Goal: Task Accomplishment & Management: Manage account settings

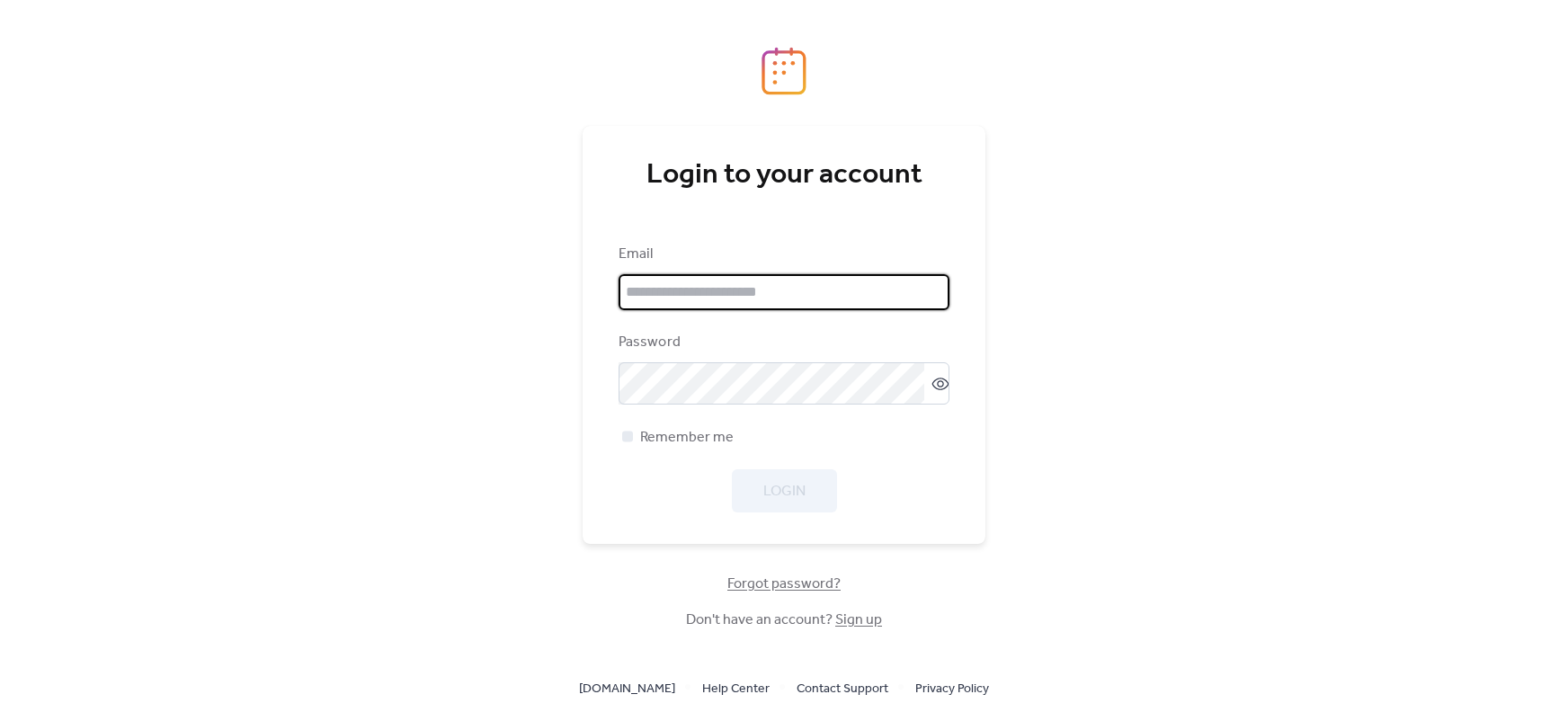
type input "**********"
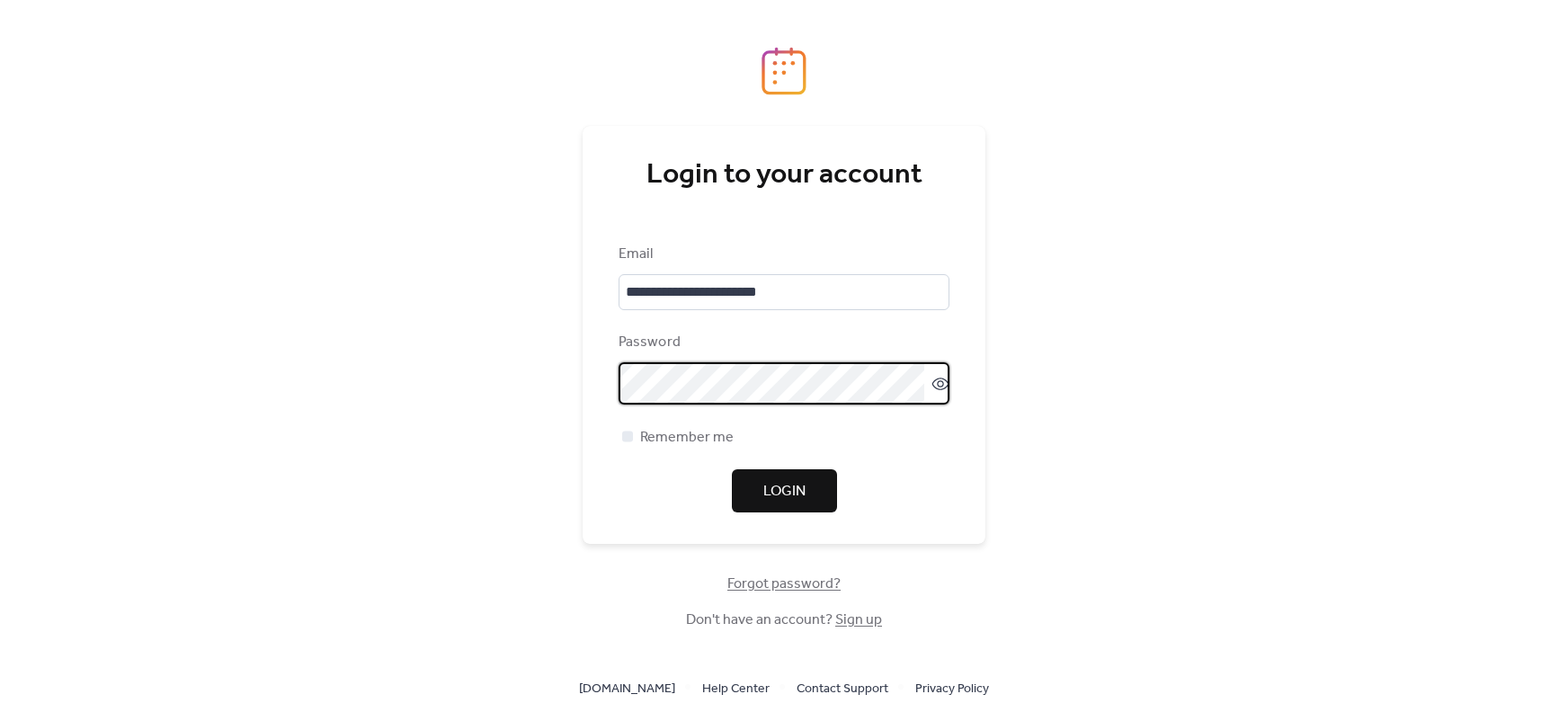
click at [812, 488] on button "Login" at bounding box center [784, 490] width 105 height 43
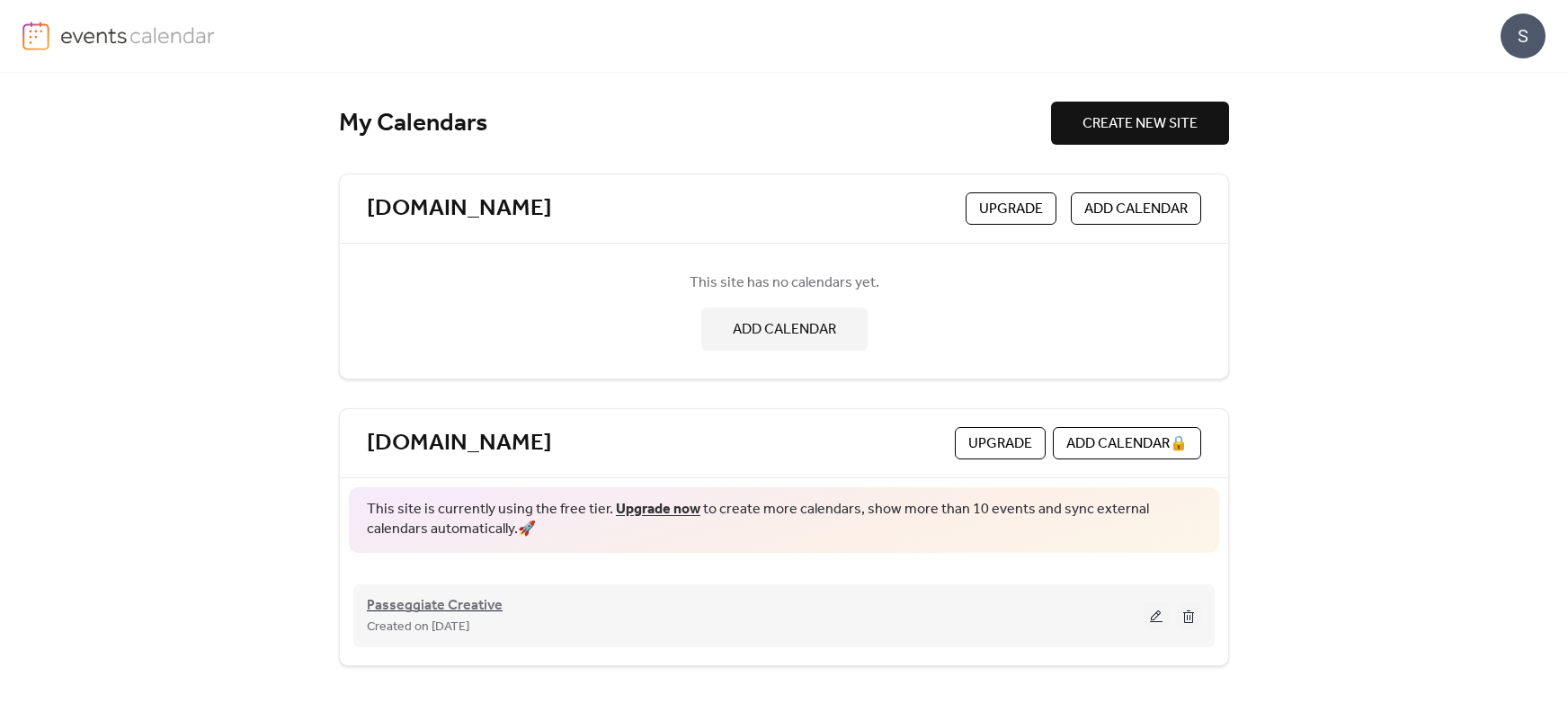
click at [472, 598] on span "Passeggiate Creative" at bounding box center [434, 606] width 136 height 22
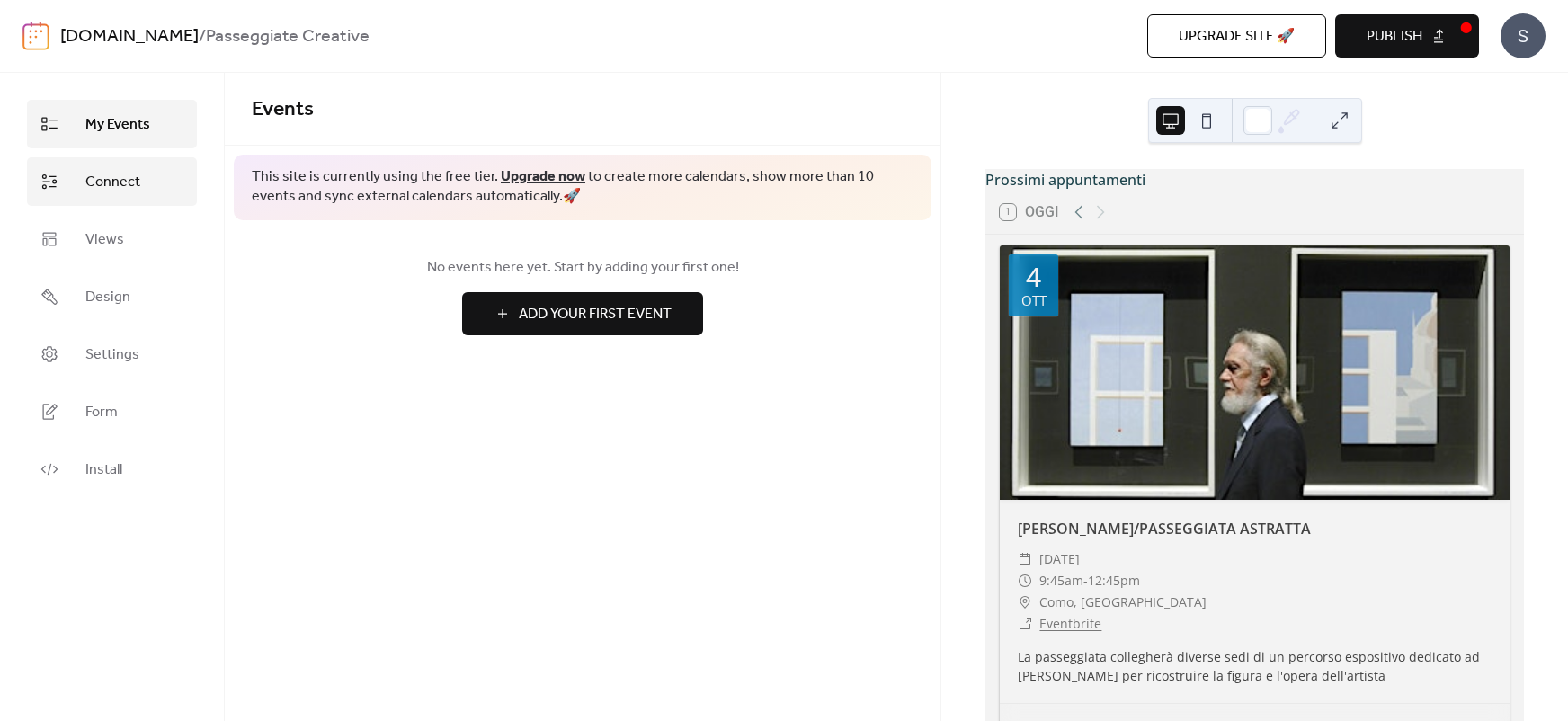
click at [106, 173] on span "Connect" at bounding box center [113, 182] width 55 height 22
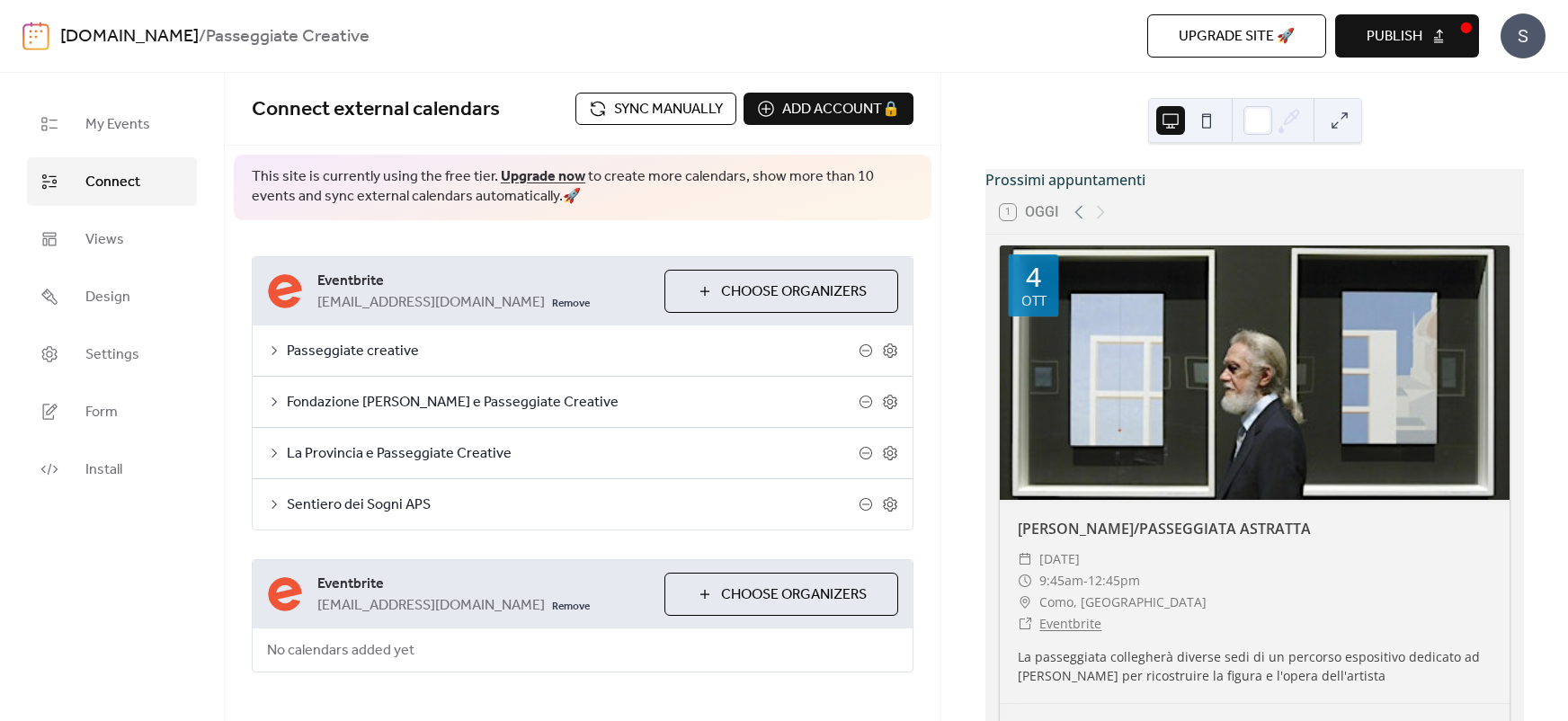
click at [651, 108] on span "Sync manually" at bounding box center [669, 109] width 109 height 22
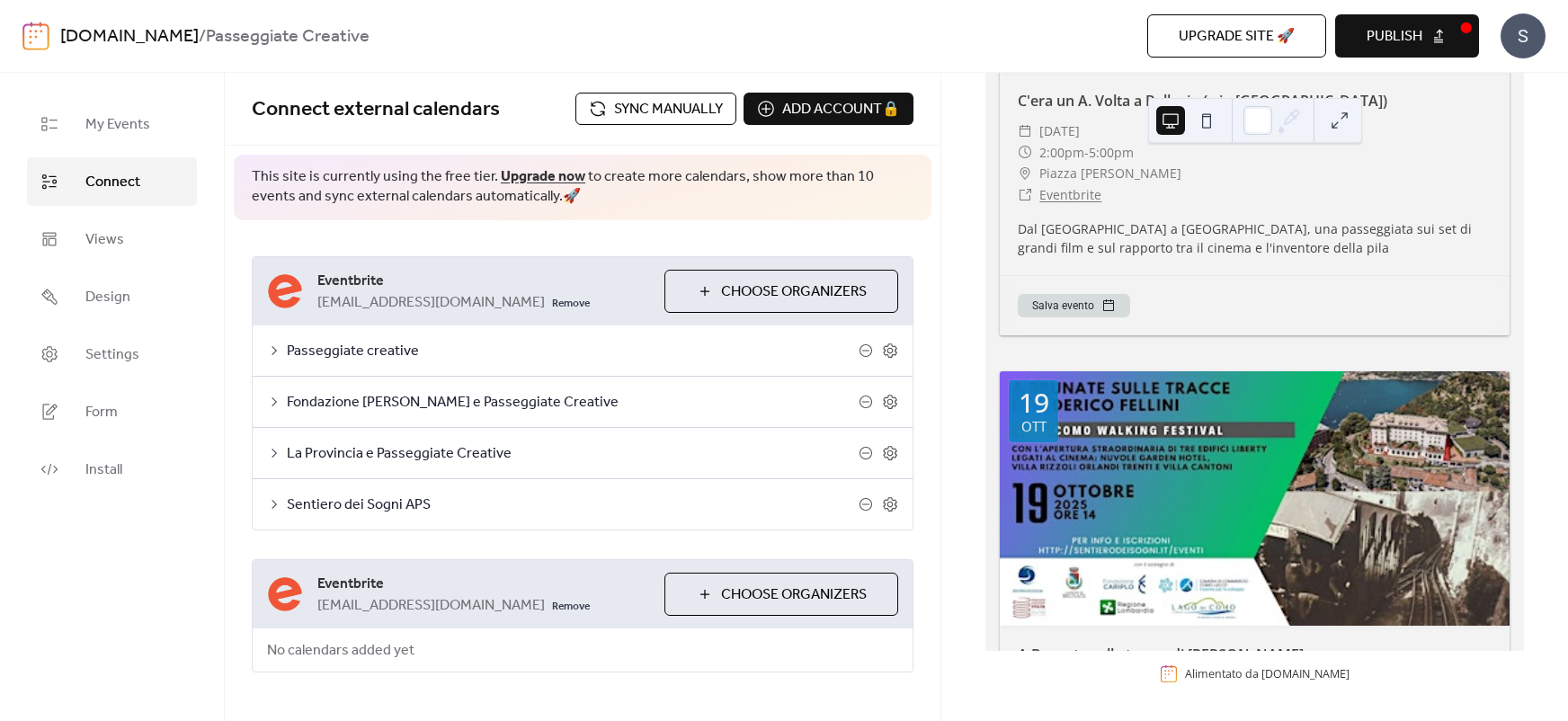
scroll to position [877, 0]
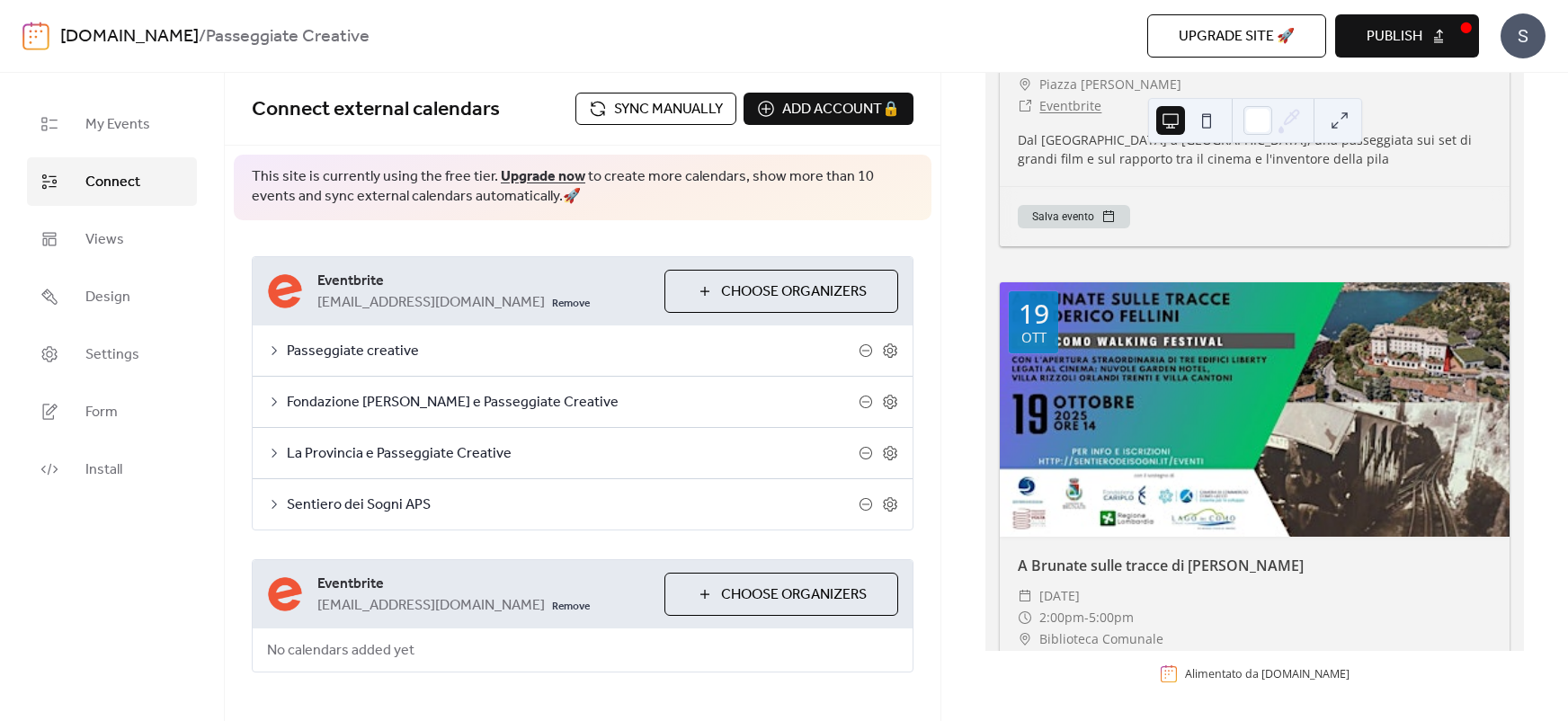
drag, startPoint x: 1406, startPoint y: 43, endPoint x: 1421, endPoint y: 66, distance: 27.5
click at [1405, 43] on span "Publish" at bounding box center [1394, 36] width 56 height 22
click at [1520, 32] on div "S" at bounding box center [1522, 35] width 45 height 45
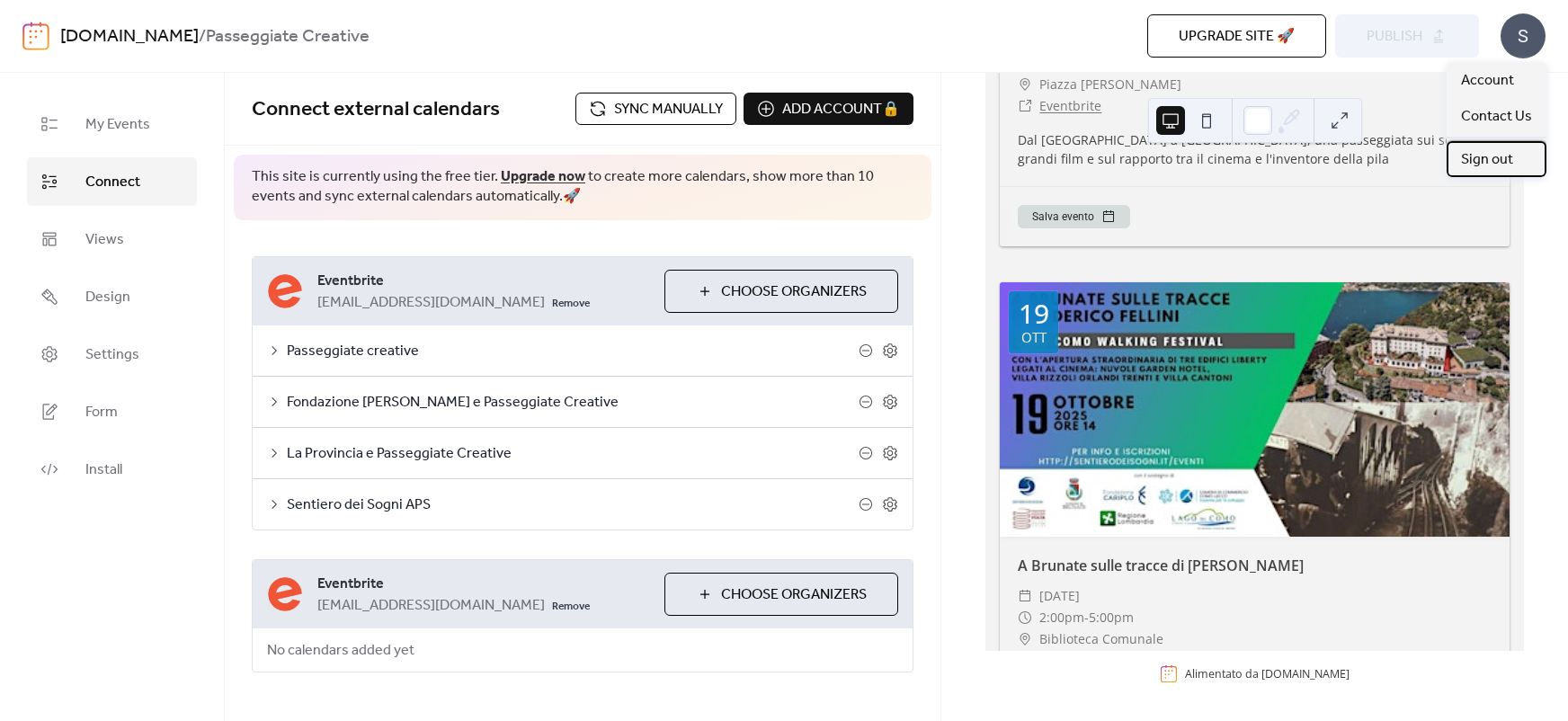
click at [1497, 156] on span "Sign out" at bounding box center [1486, 160] width 52 height 22
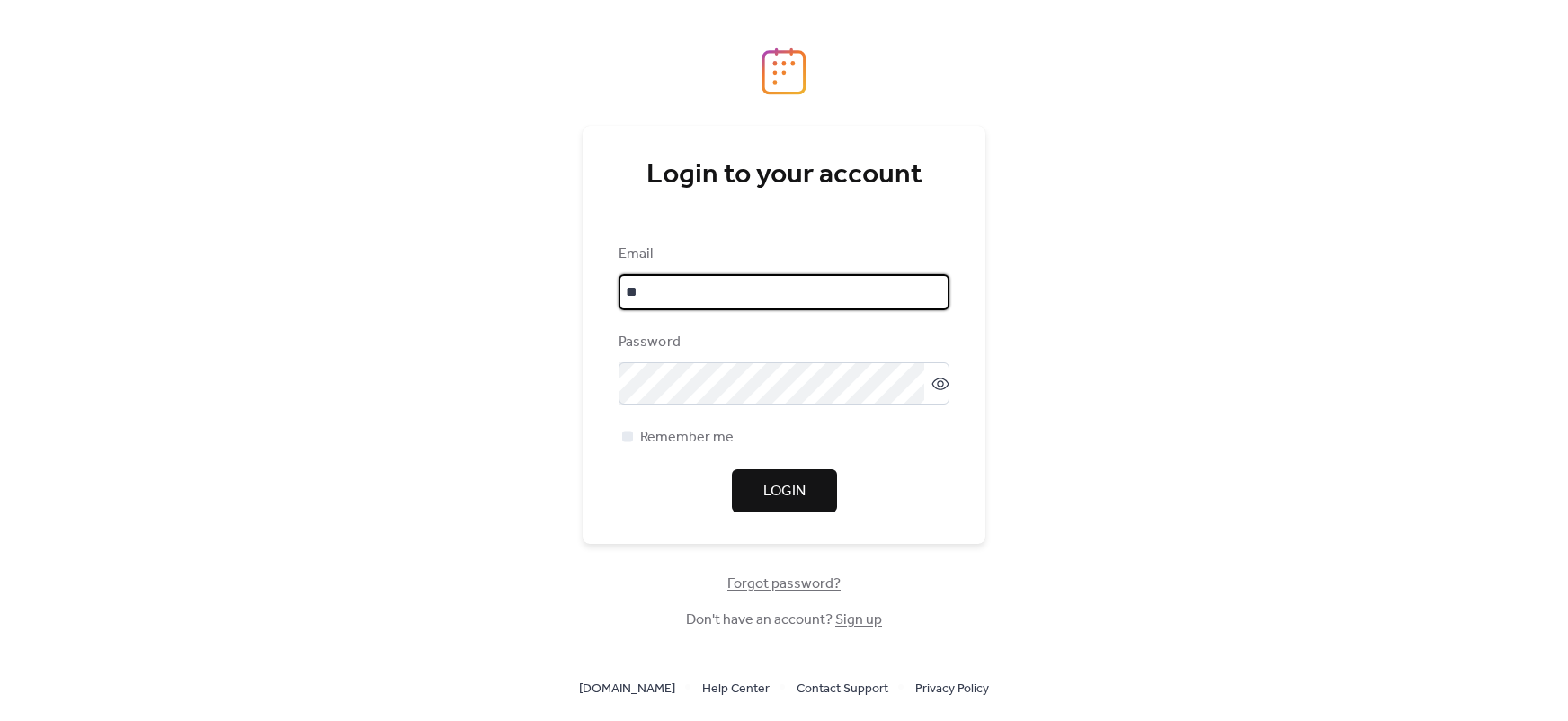
type input "**********"
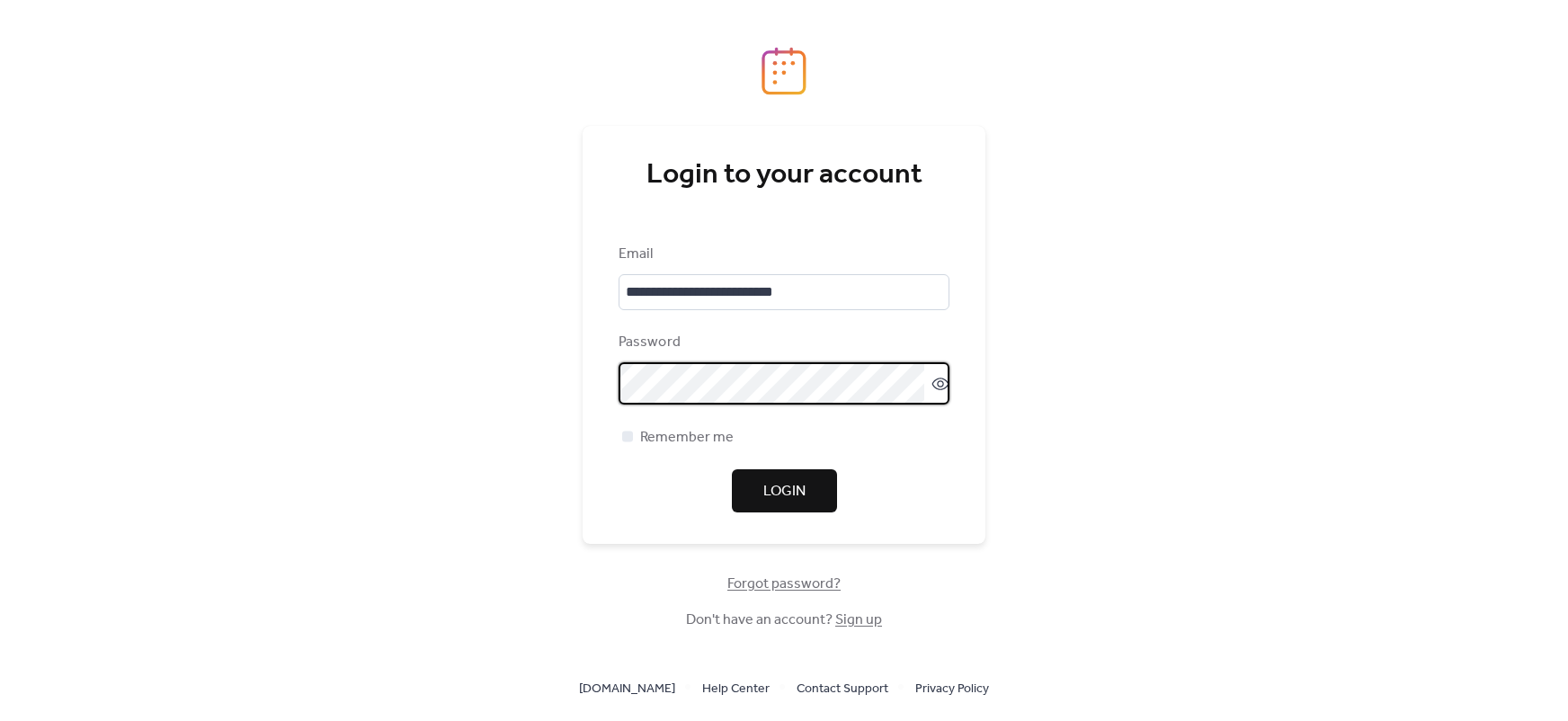
click at [765, 494] on span "Login" at bounding box center [784, 491] width 42 height 22
